Goal: Find contact information: Find contact information

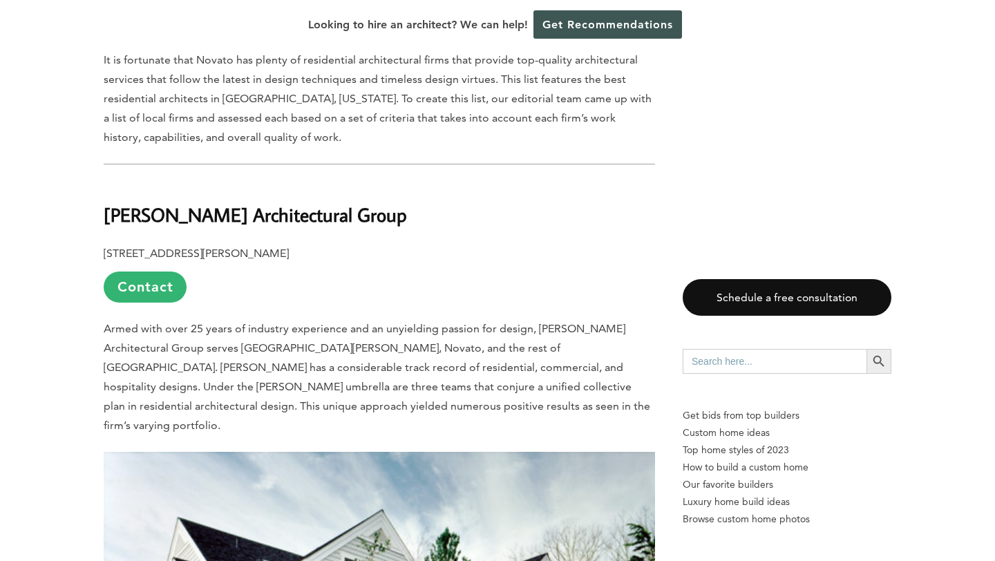
scroll to position [685, 0]
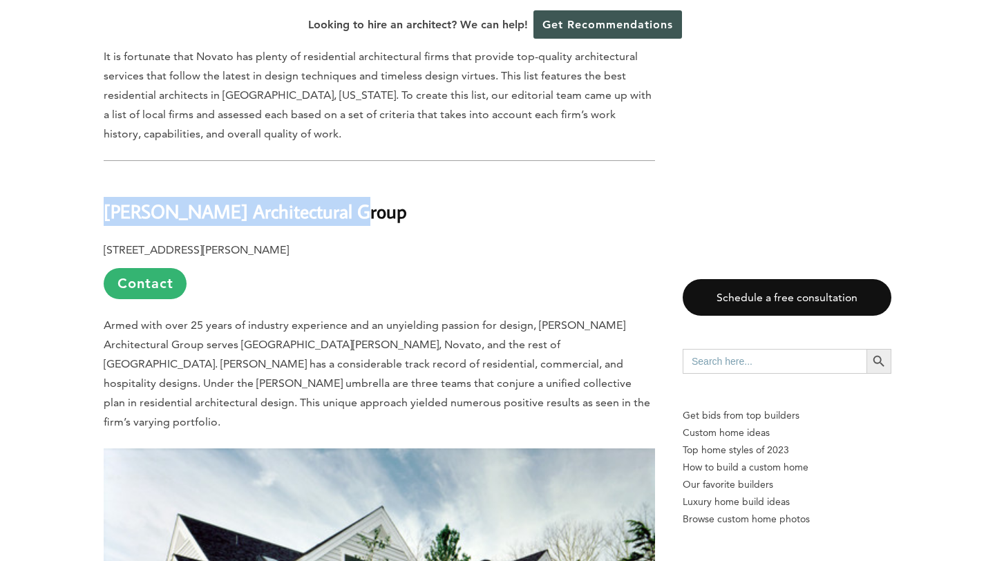
drag, startPoint x: 102, startPoint y: 174, endPoint x: 381, endPoint y: 178, distance: 278.5
copy b "[PERSON_NAME] Architectural Group"
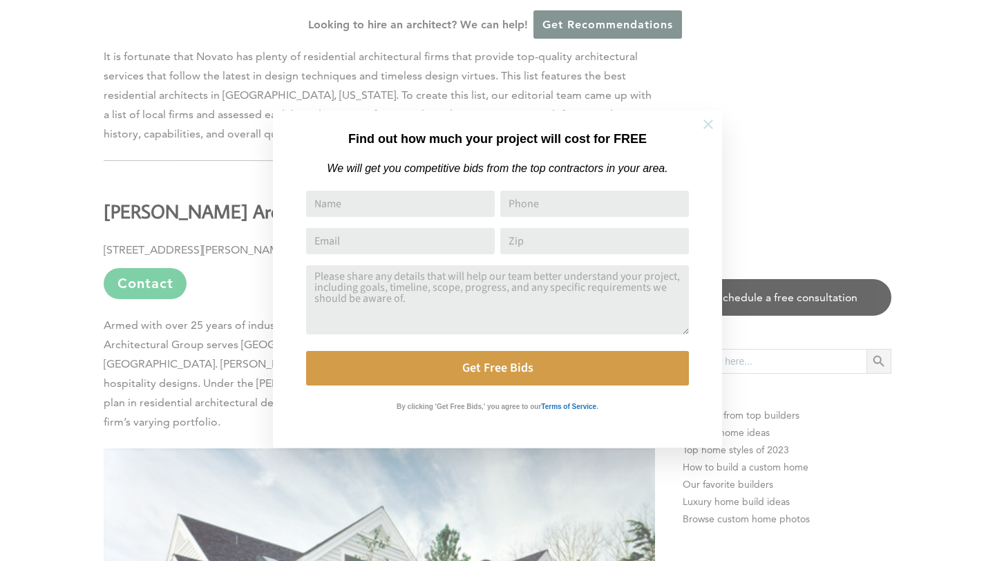
click at [708, 123] on icon at bounding box center [709, 125] width 10 height 10
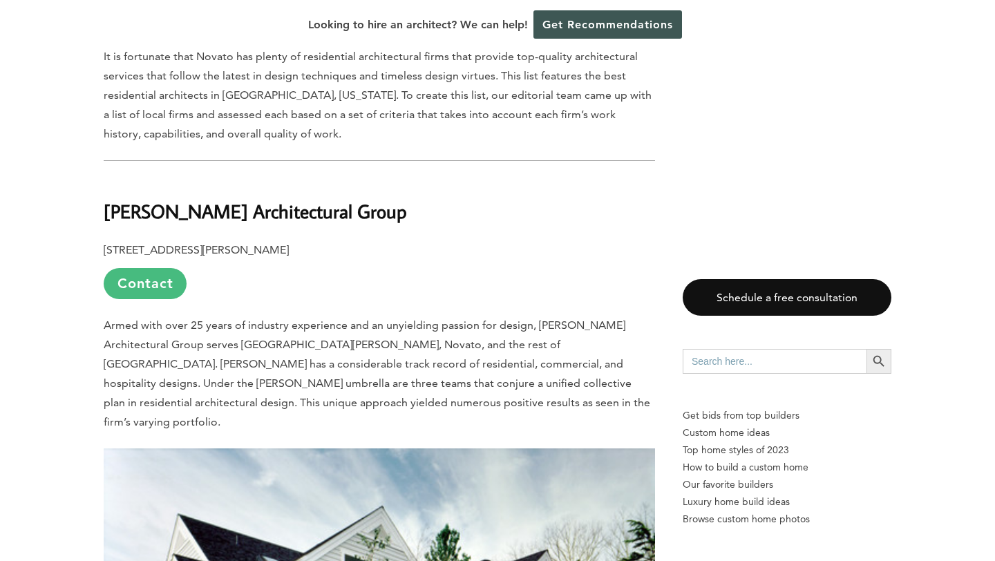
click at [164, 268] on link "Contact" at bounding box center [145, 283] width 83 height 31
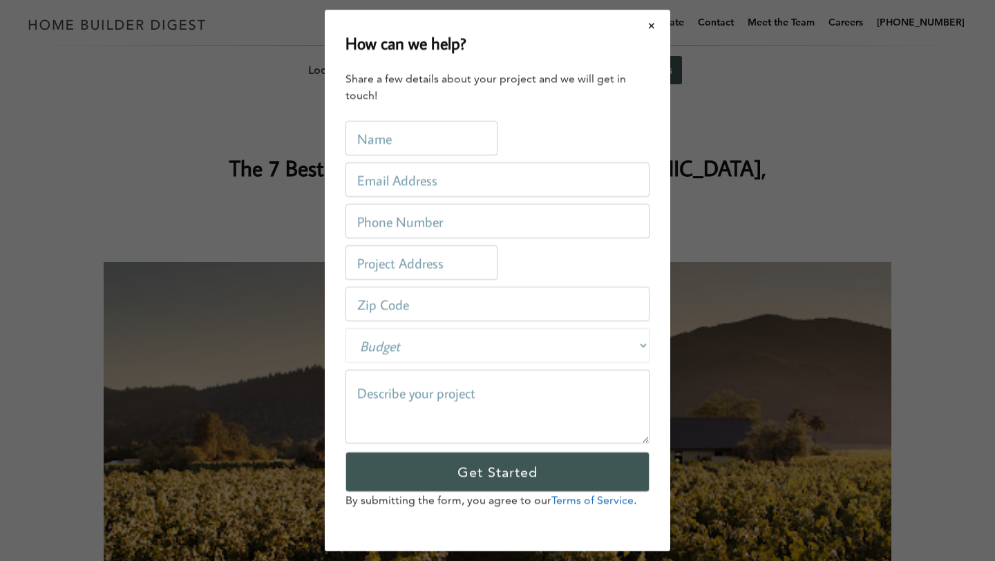
scroll to position [0, 0]
click at [651, 23] on button "Close modal" at bounding box center [652, 25] width 37 height 29
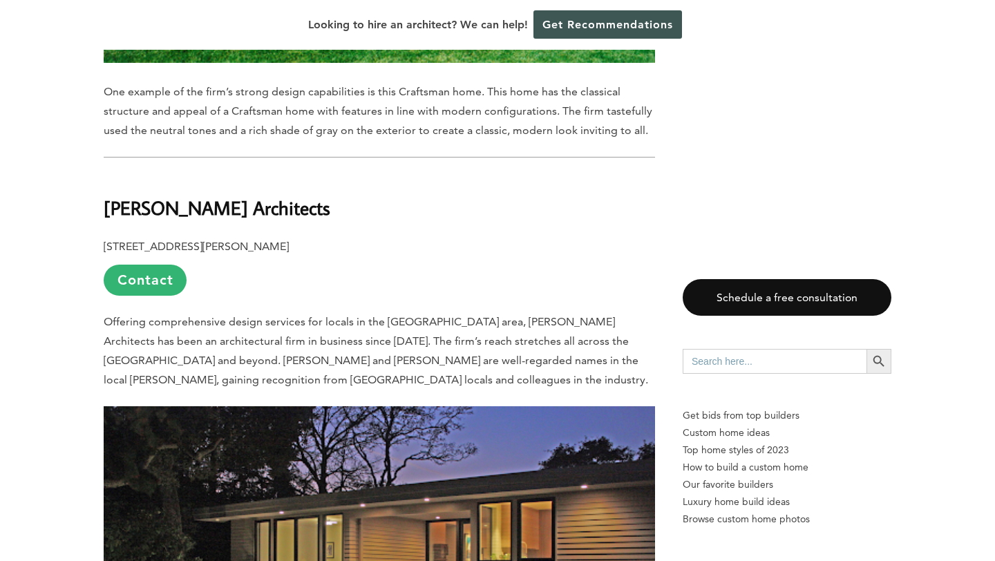
scroll to position [1519, 0]
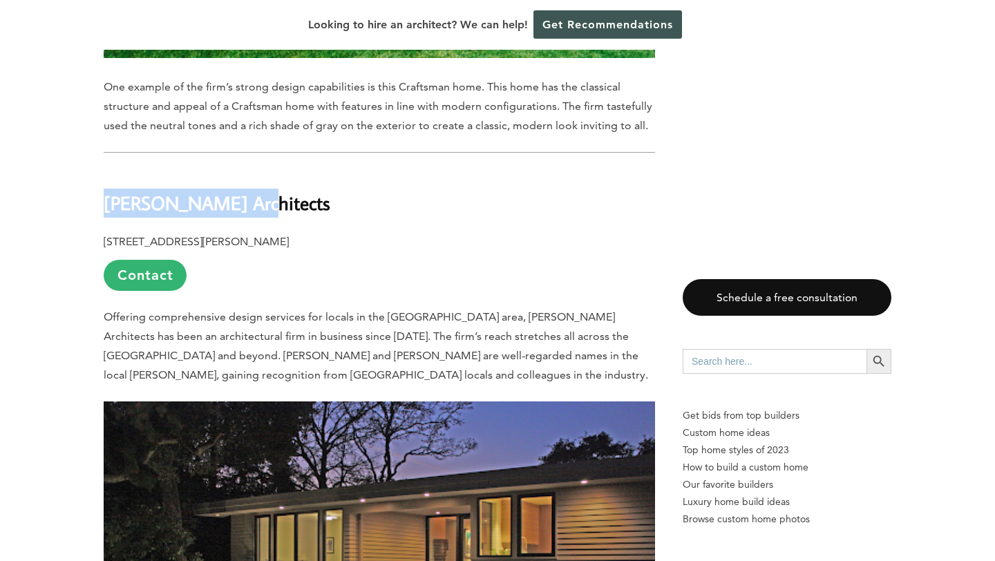
drag, startPoint x: 101, startPoint y: 153, endPoint x: 350, endPoint y: 156, distance: 249.5
copy b "[PERSON_NAME] Architects"
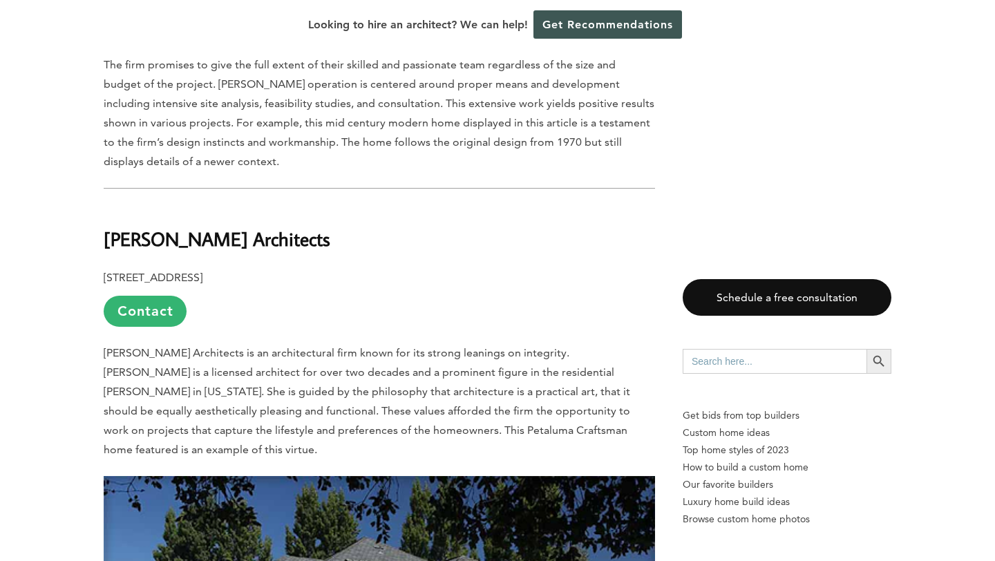
scroll to position [2241, 0]
